Goal: Task Accomplishment & Management: Use online tool/utility

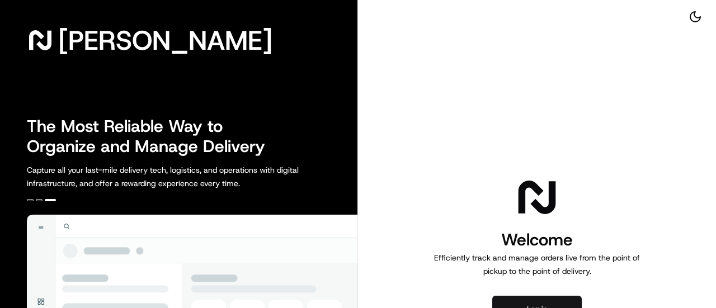
click at [508, 306] on button "Log in" at bounding box center [536, 309] width 89 height 27
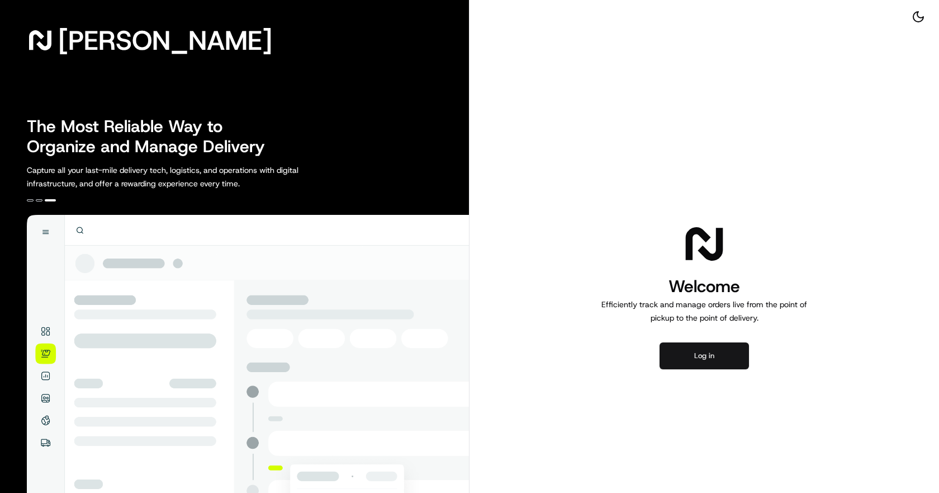
click at [713, 308] on button "Log in" at bounding box center [704, 355] width 89 height 27
